Goal: Find specific page/section: Find specific page/section

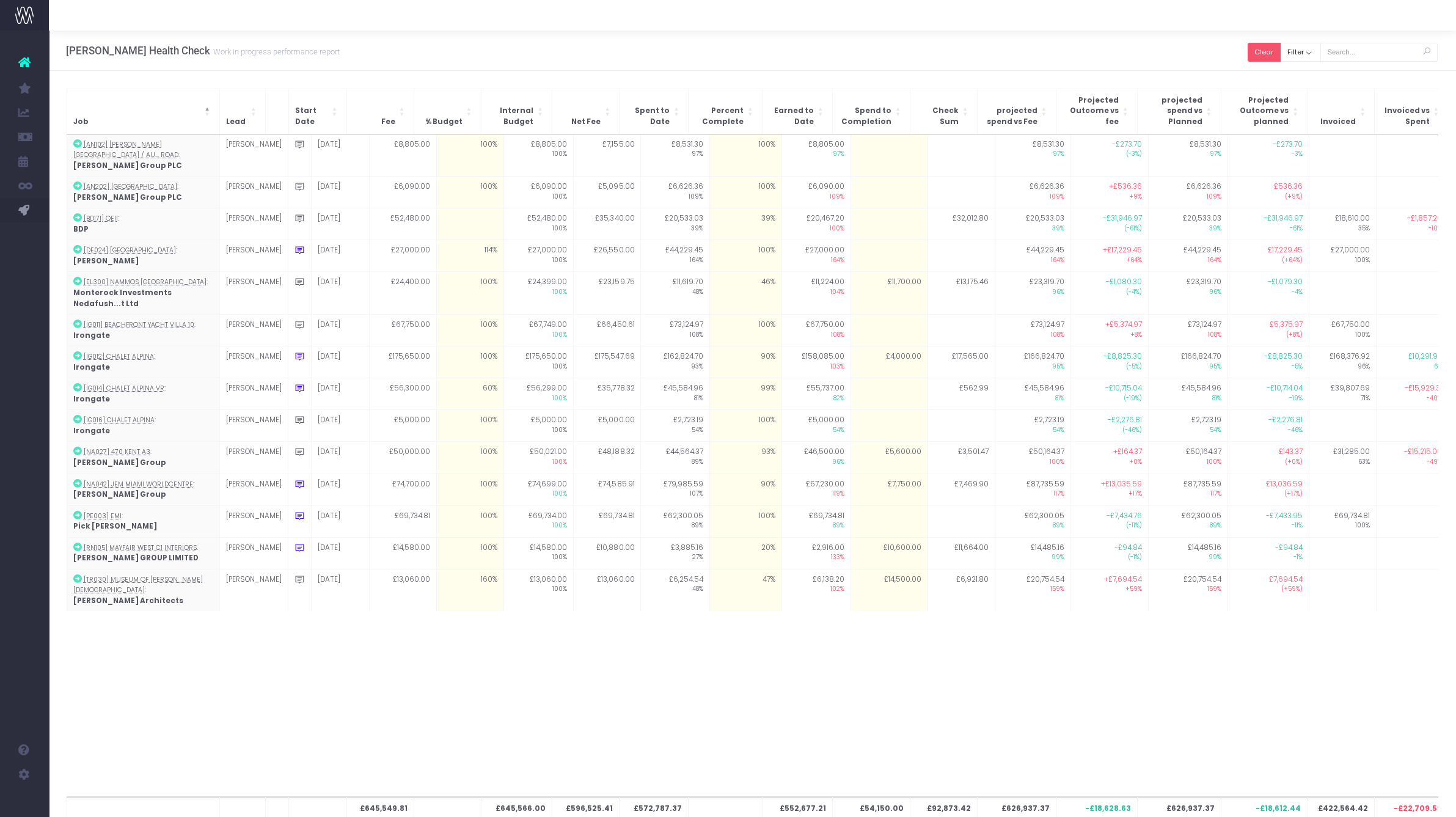
click at [1268, 49] on button "Clear" at bounding box center [1264, 51] width 33 height 19
checkbox input "true"
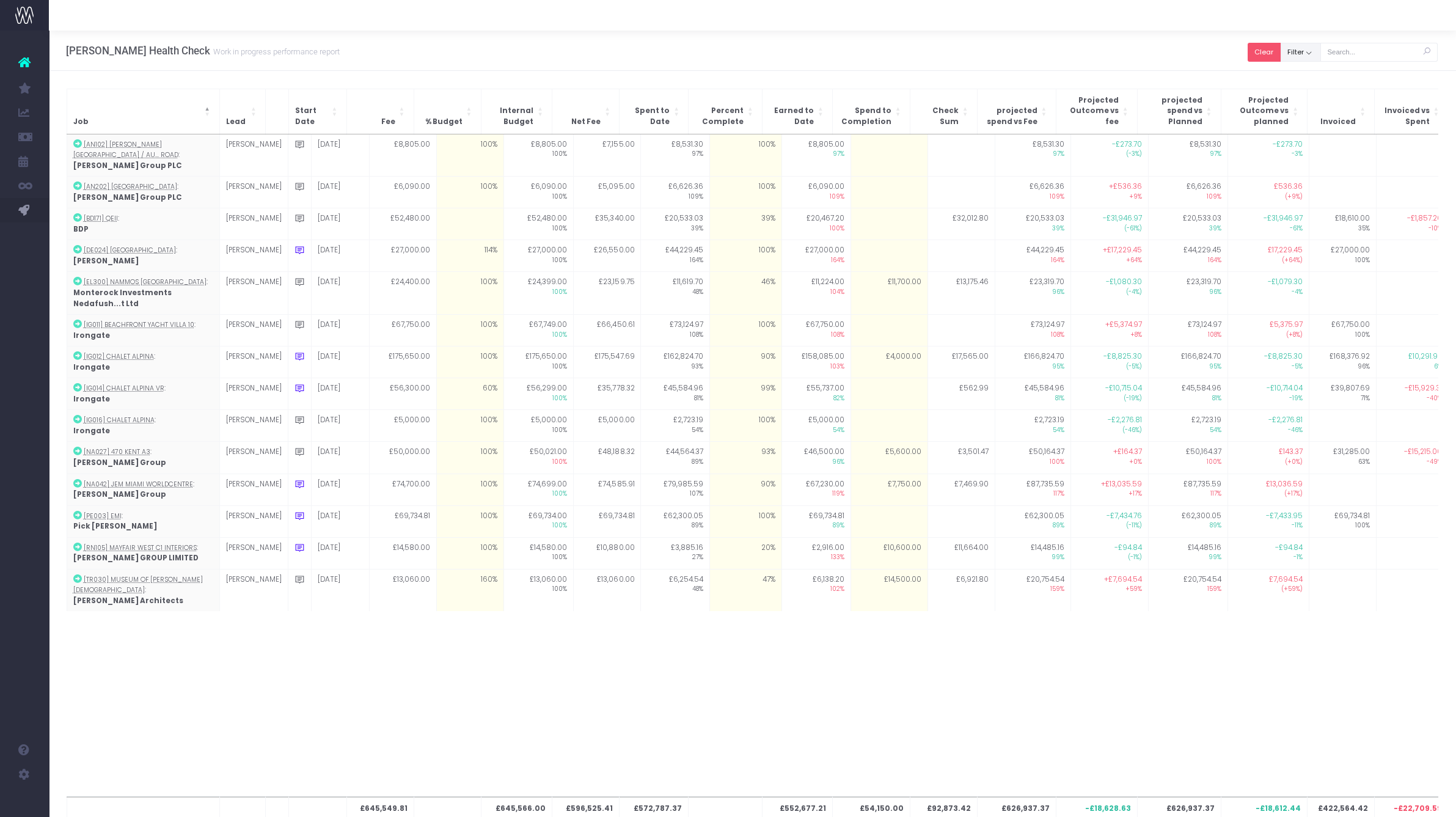
checkbox input "true"
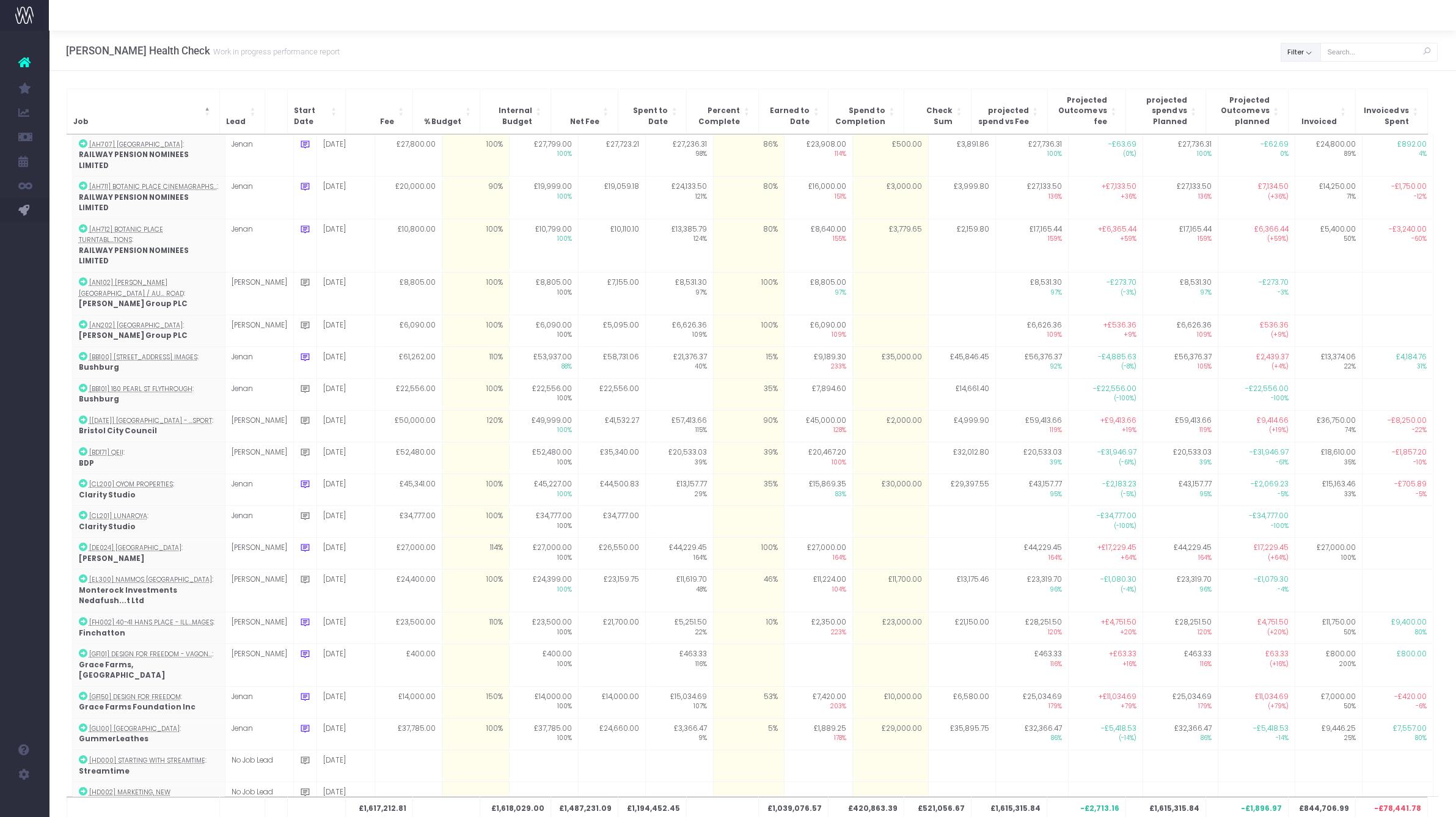
click at [1299, 51] on button "Filter" at bounding box center [1300, 51] width 41 height 19
click at [1297, 74] on span at bounding box center [1299, 79] width 11 height 11
click at [1311, 74] on input "All" at bounding box center [1315, 77] width 8 height 8
checkbox input "false"
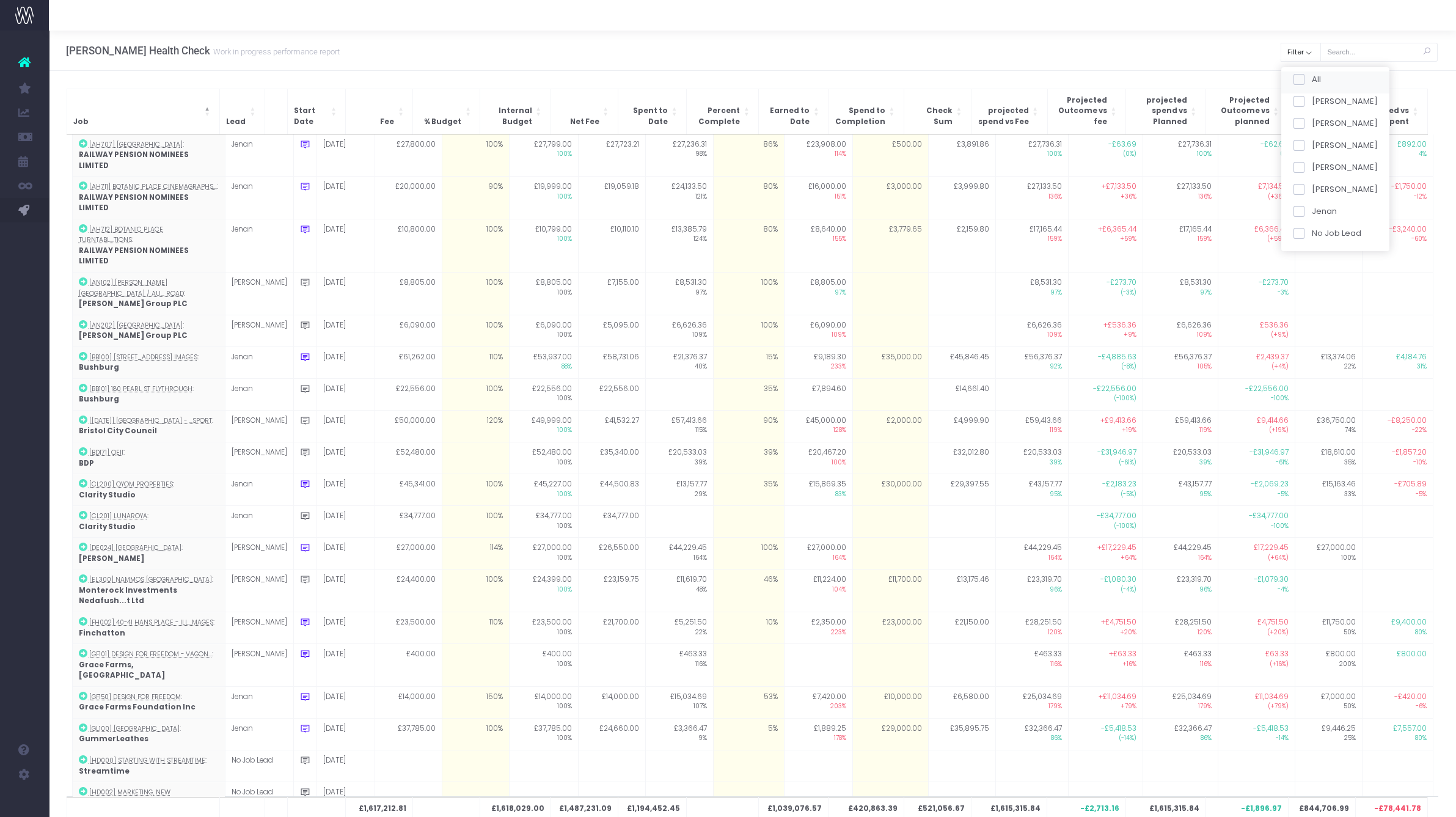
checkbox input "false"
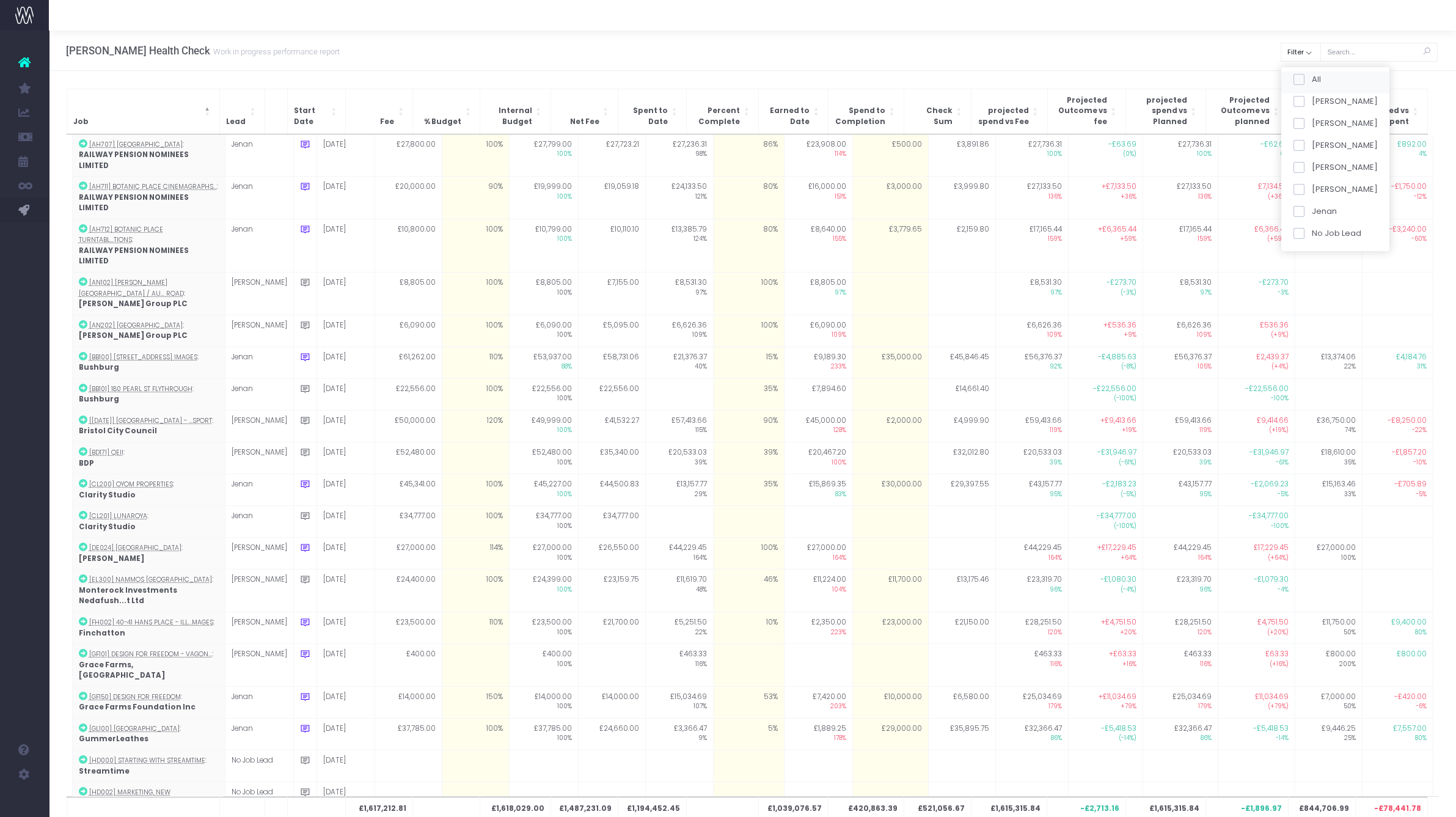
checkbox input "false"
click at [1308, 218] on div "Jenan" at bounding box center [1335, 214] width 108 height 22
click at [1297, 212] on span at bounding box center [1299, 211] width 11 height 11
click at [1311, 212] on input "Jenan" at bounding box center [1315, 209] width 8 height 8
checkbox input "true"
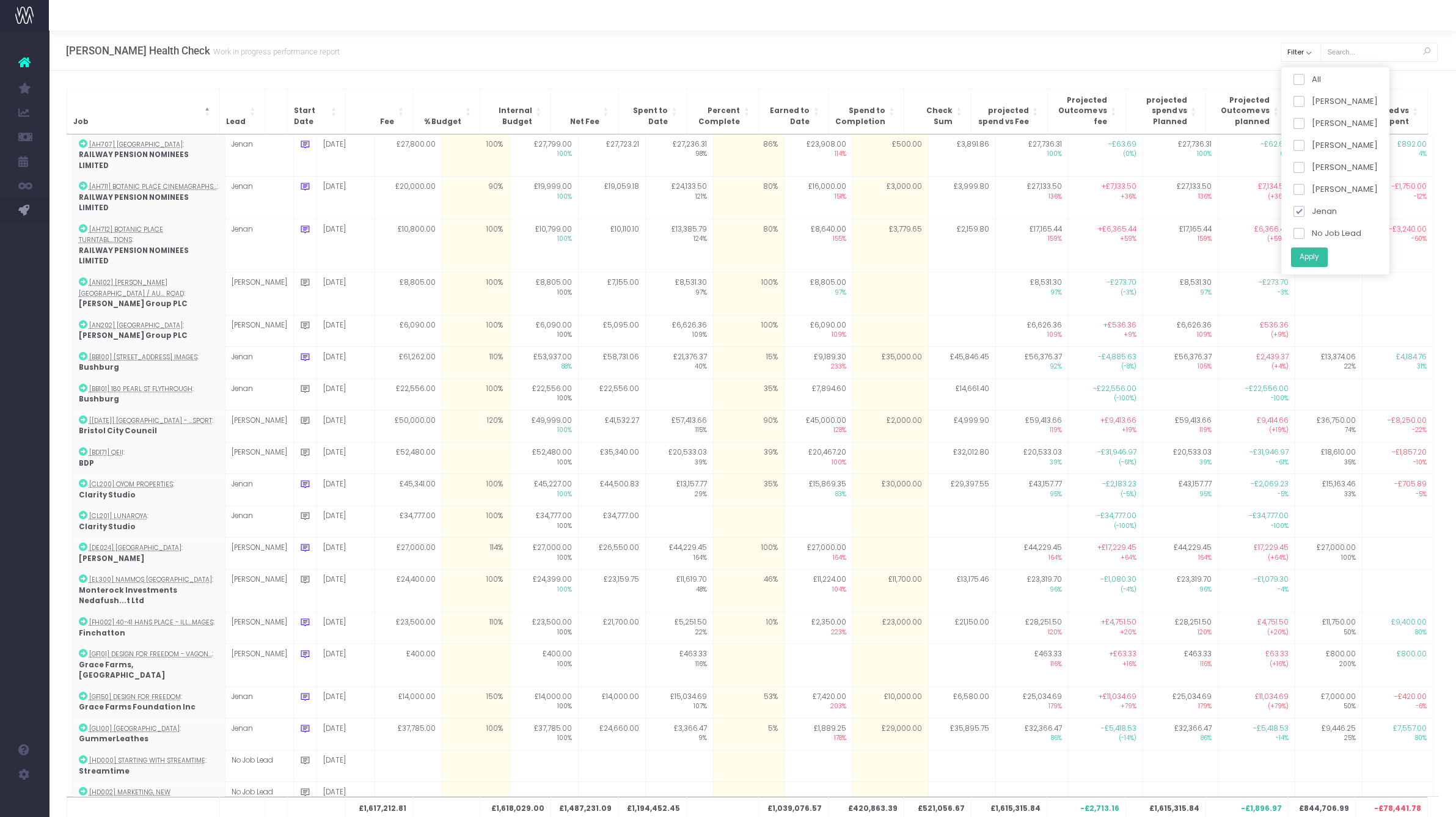
click at [1300, 259] on button "Apply" at bounding box center [1308, 256] width 37 height 20
